Goal: Find specific page/section: Find specific page/section

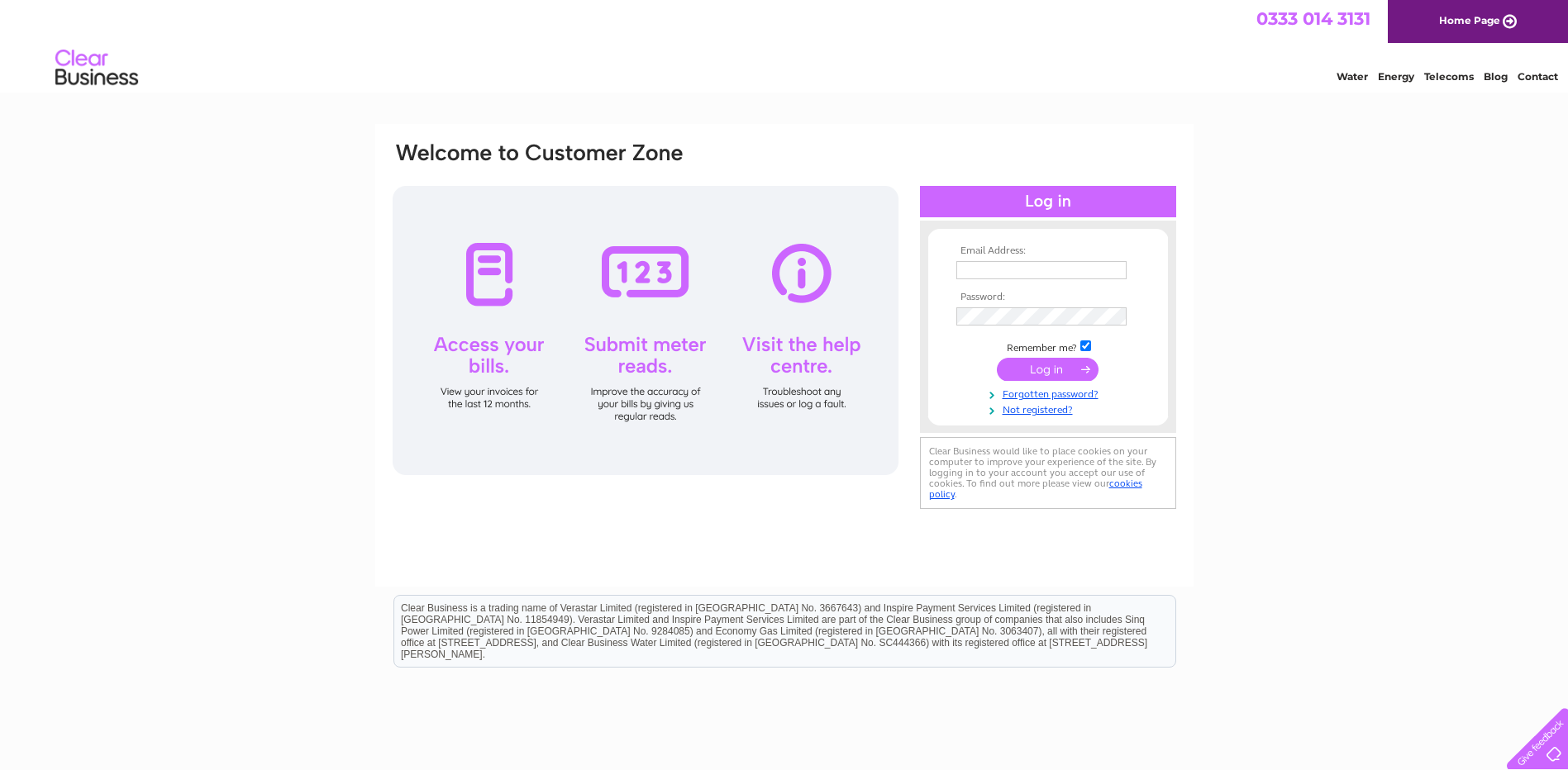
type input "jmp@jpalmerarchitects.com"
click at [1045, 370] on input "submit" at bounding box center [1048, 370] width 101 height 23
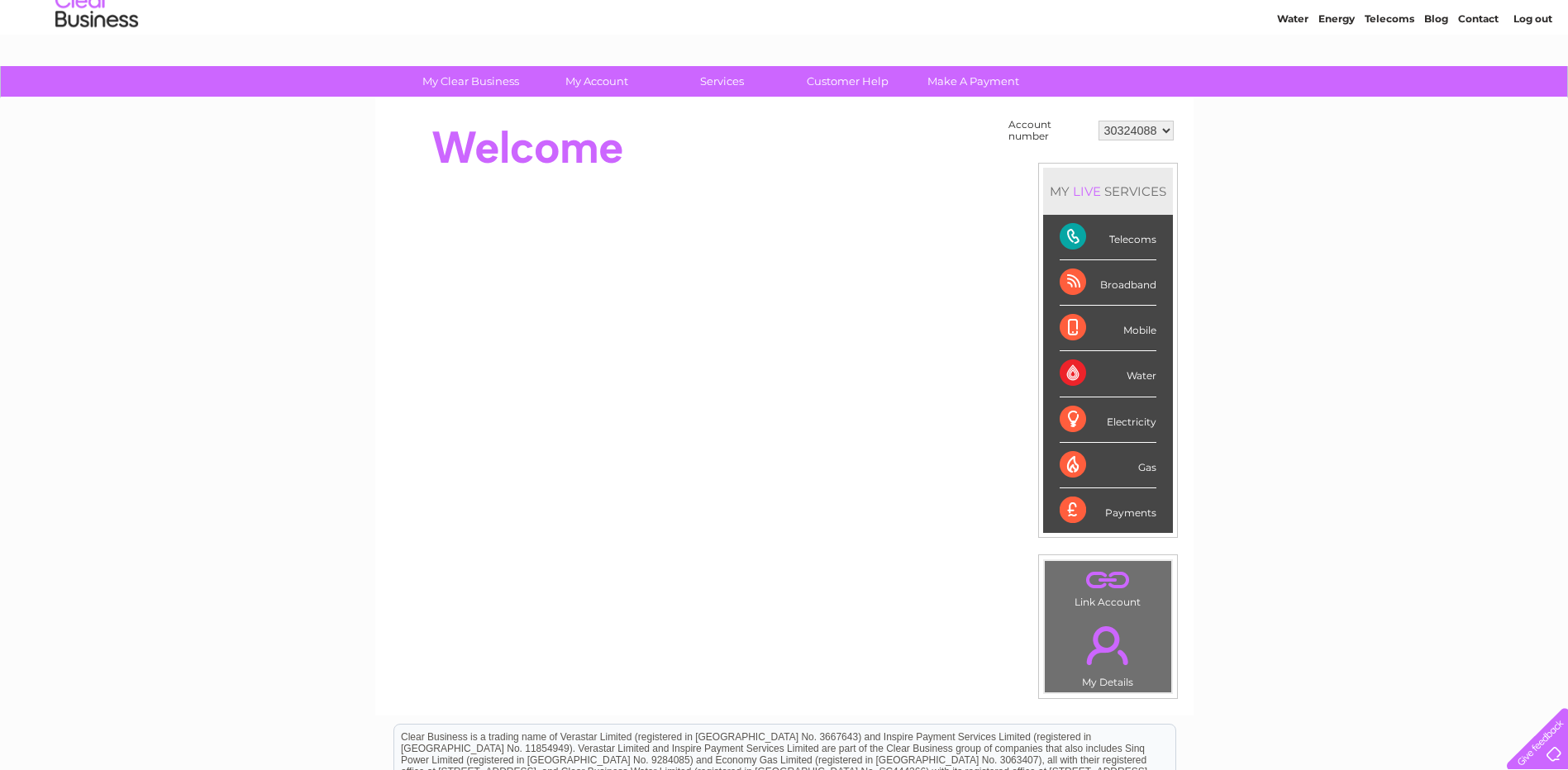
scroll to position [83, 0]
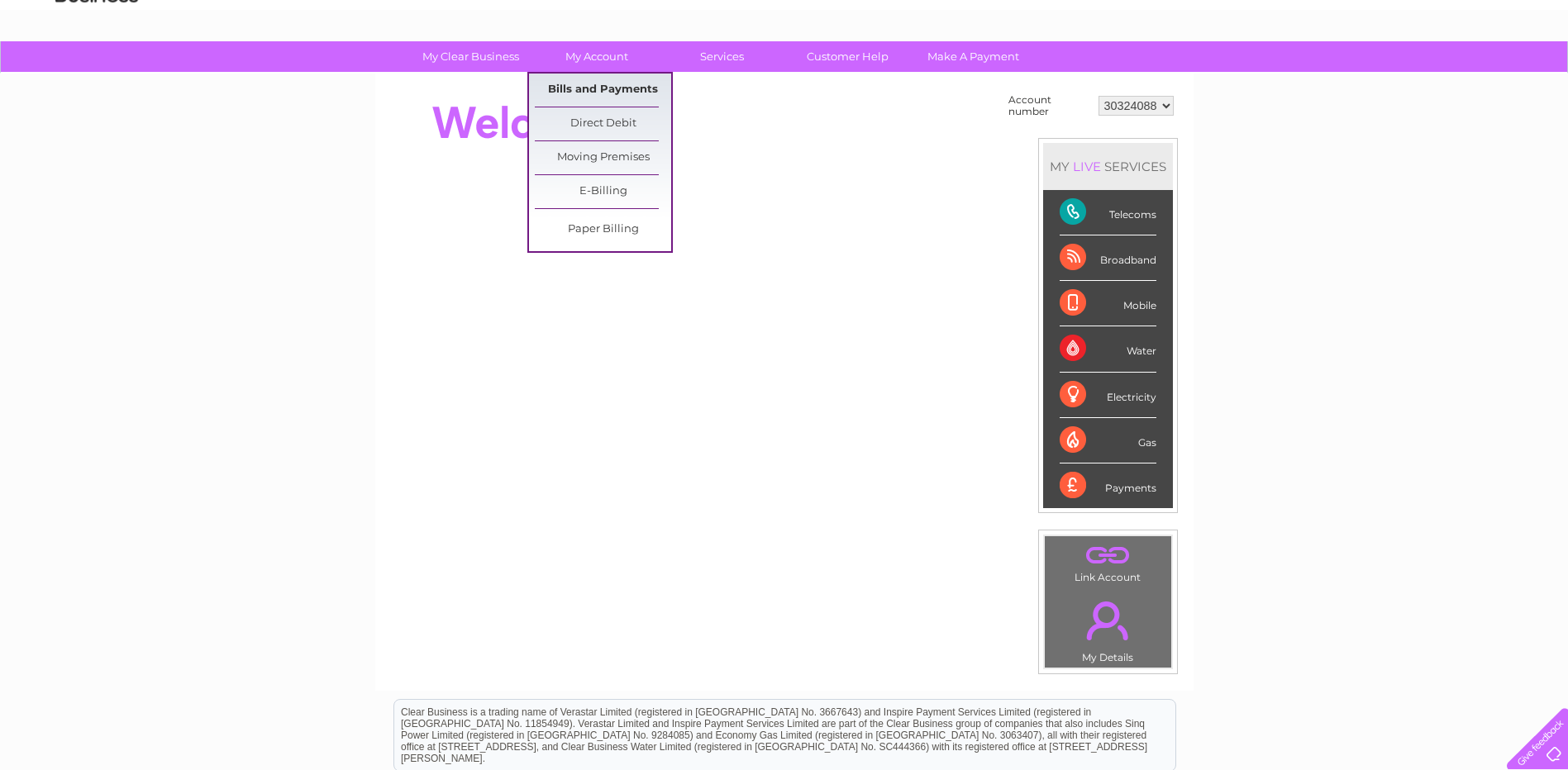
click at [593, 88] on link "Bills and Payments" at bounding box center [603, 91] width 136 height 33
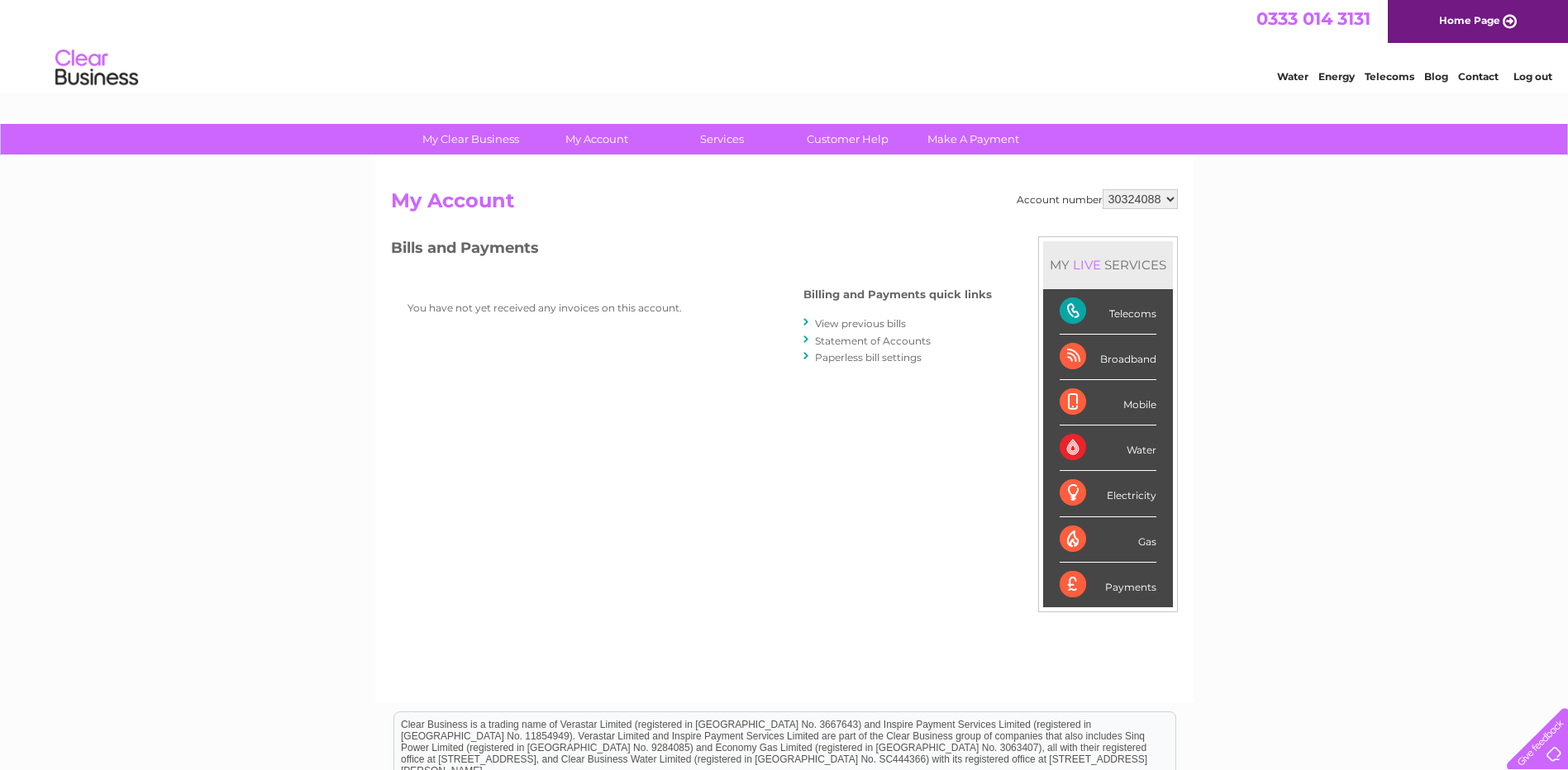
click at [862, 341] on link "Statement of Accounts" at bounding box center [873, 341] width 116 height 13
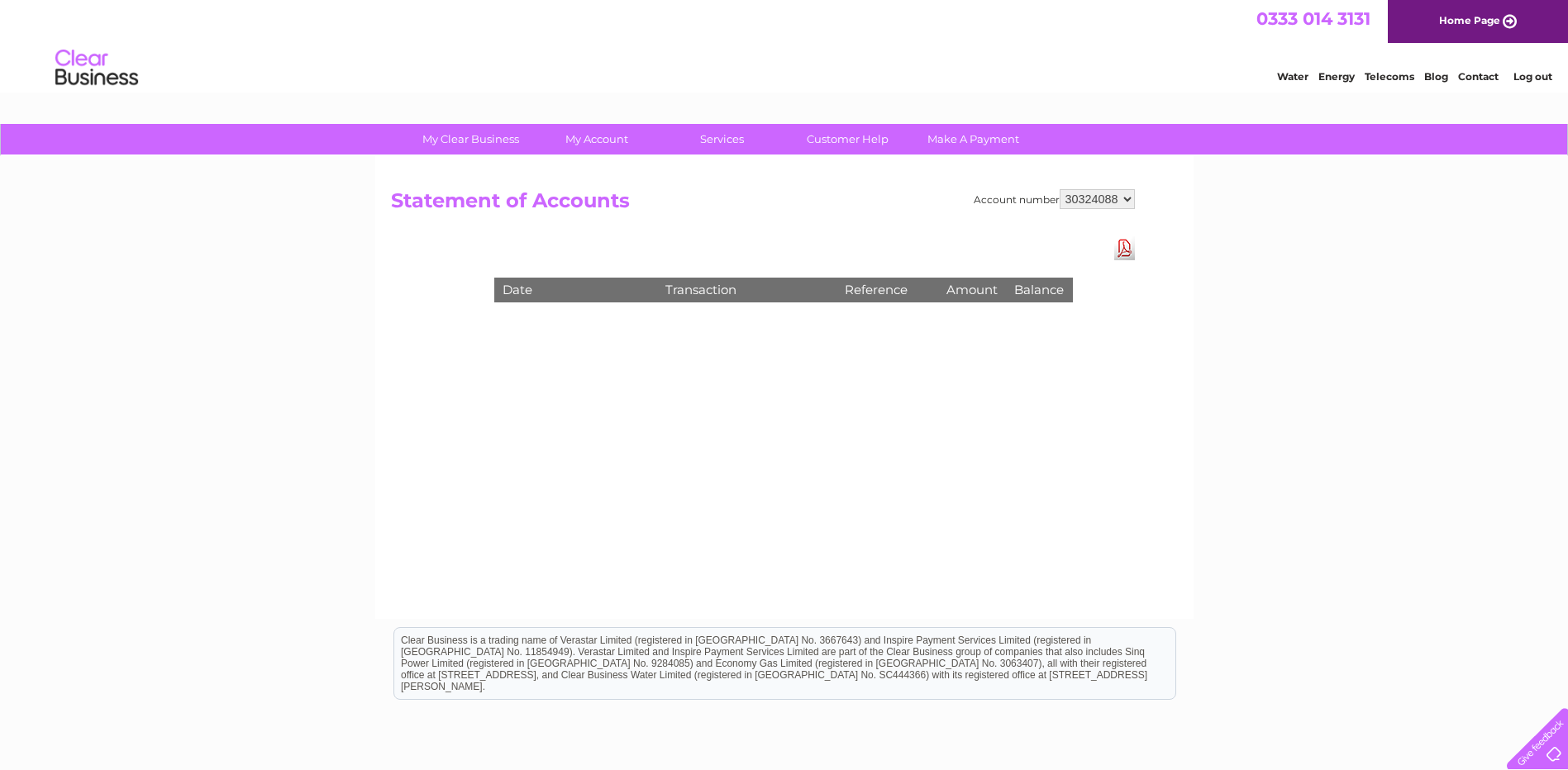
click at [101, 75] on img at bounding box center [96, 68] width 85 height 51
click at [93, 74] on img at bounding box center [96, 68] width 85 height 51
click at [1392, 76] on link "Telecoms" at bounding box center [1389, 76] width 50 height 13
